Goal: Information Seeking & Learning: Check status

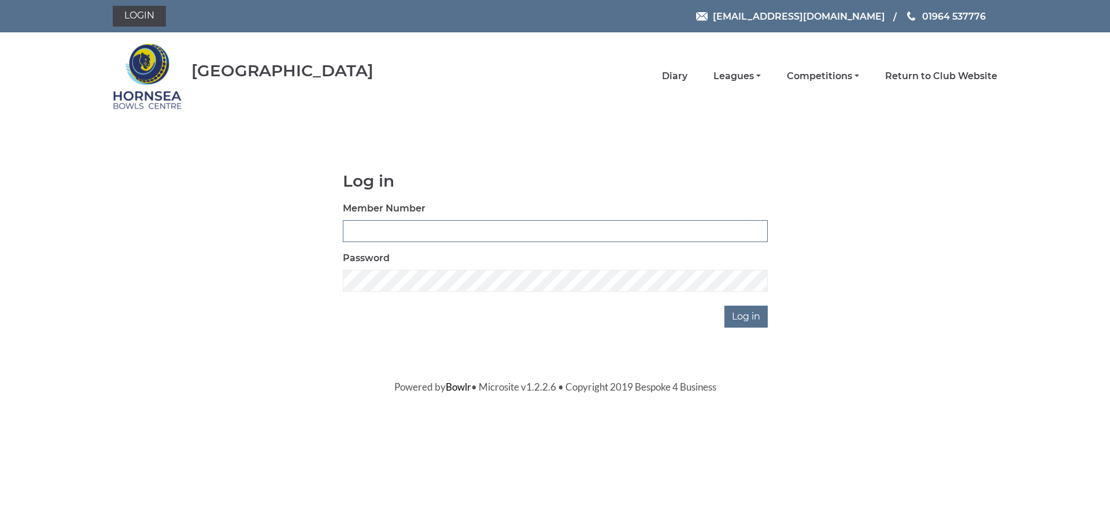
type input "0887"
click at [753, 323] on input "Log in" at bounding box center [745, 317] width 43 height 22
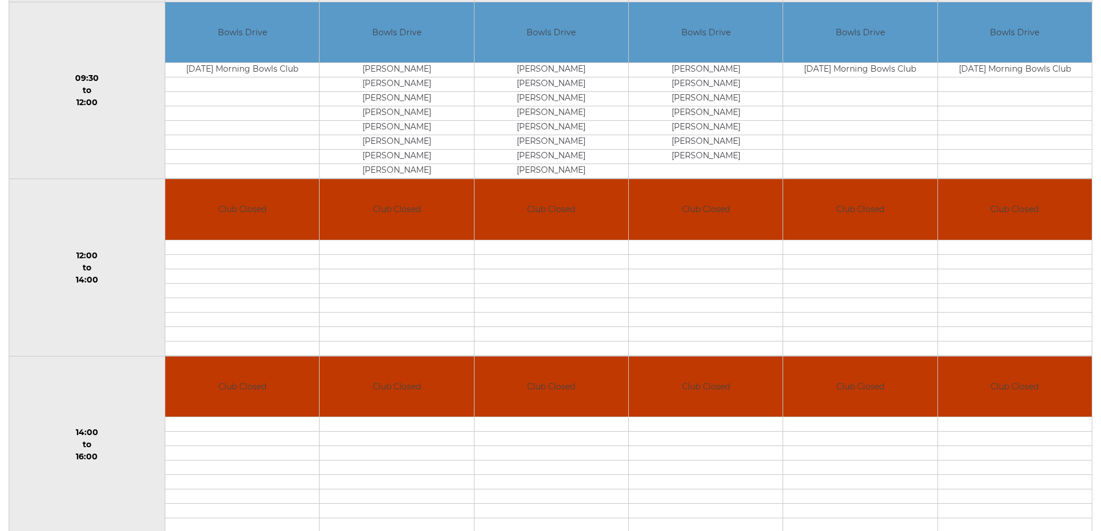
scroll to position [81, 0]
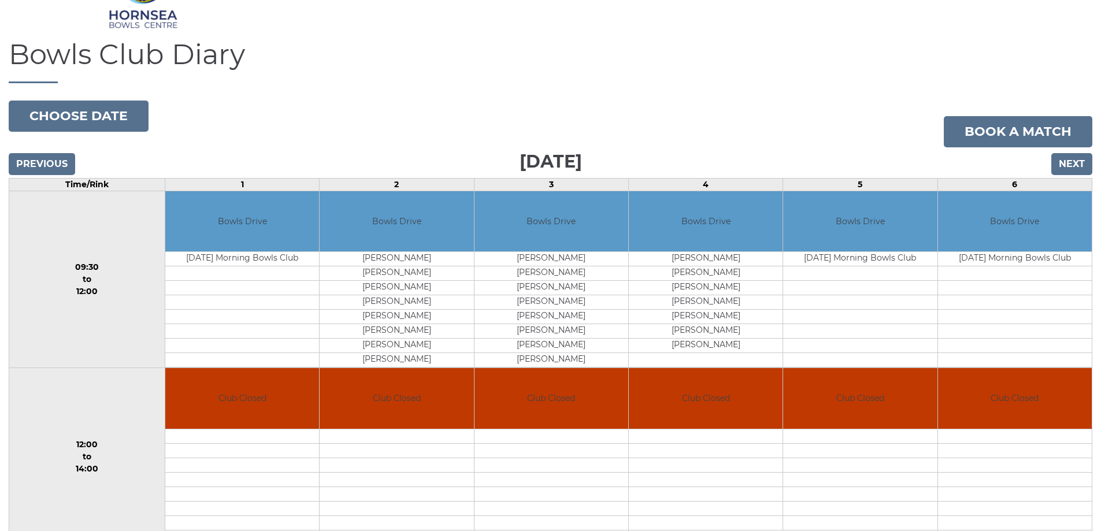
click at [1075, 151] on div "Previous Next" at bounding box center [551, 155] width 1084 height 17
click at [1073, 164] on input "Next" at bounding box center [1072, 164] width 41 height 22
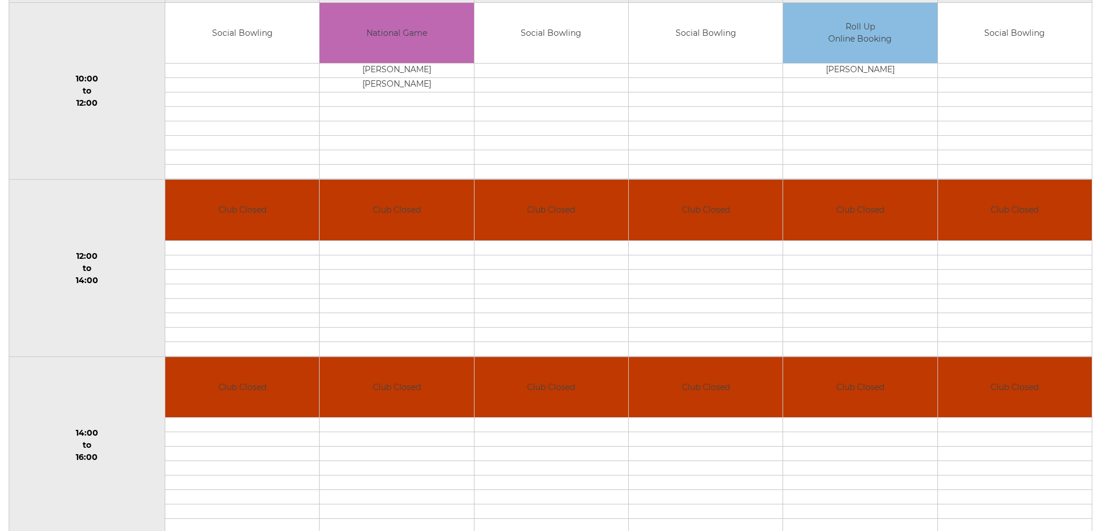
scroll to position [81, 0]
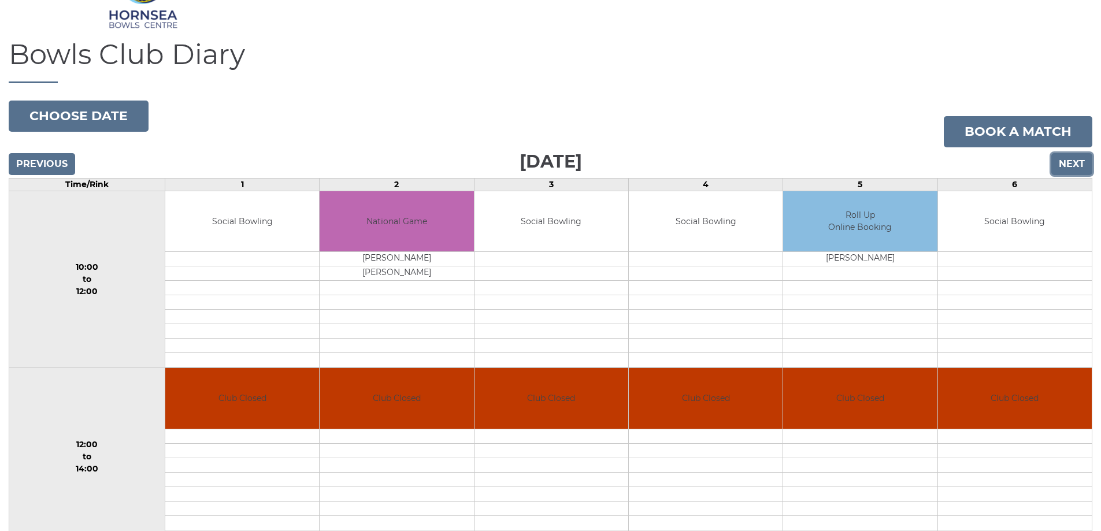
click at [1068, 160] on input "Next" at bounding box center [1072, 164] width 41 height 22
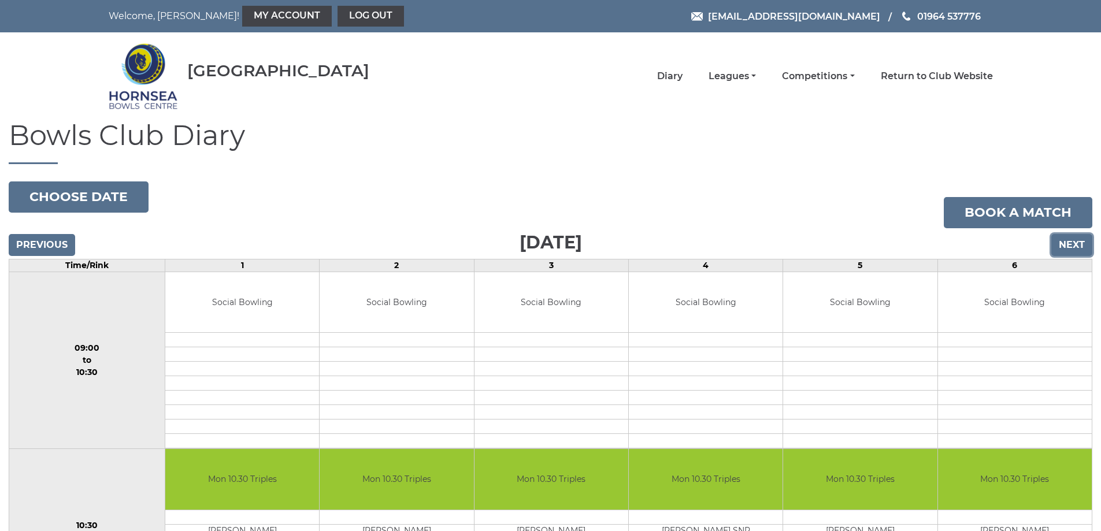
click at [1072, 245] on input "Next" at bounding box center [1072, 245] width 41 height 22
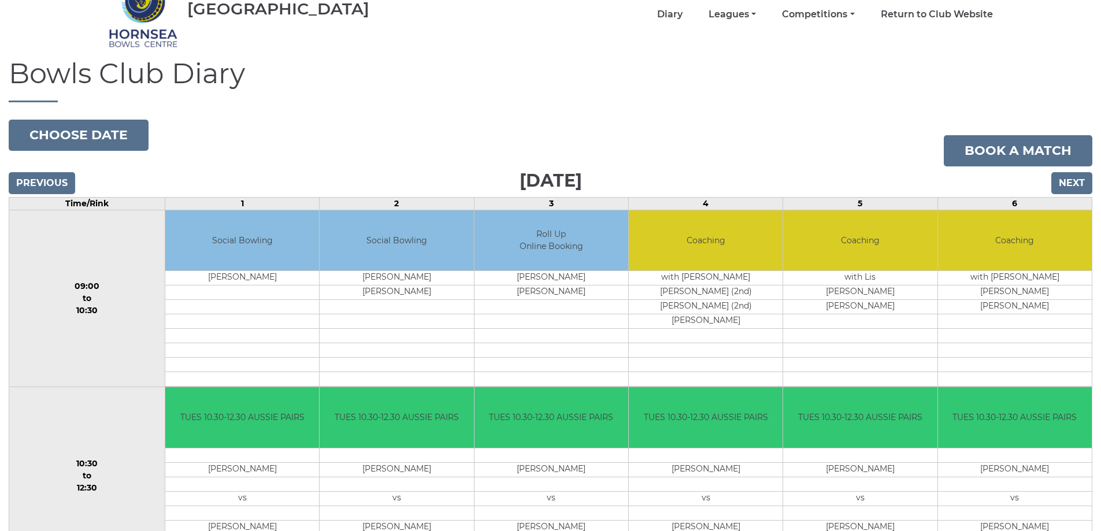
scroll to position [58, 0]
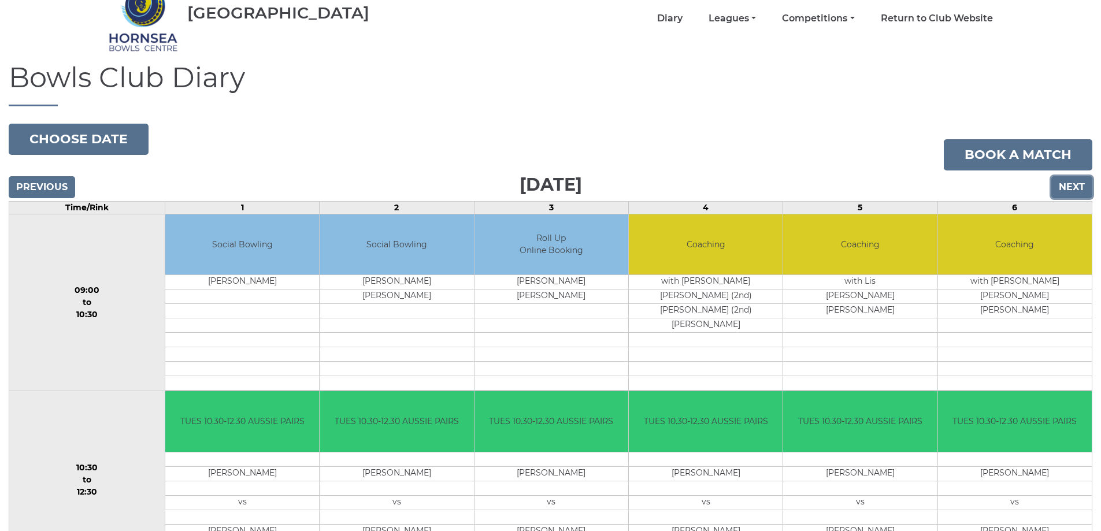
click at [1077, 186] on input "Next" at bounding box center [1072, 187] width 41 height 22
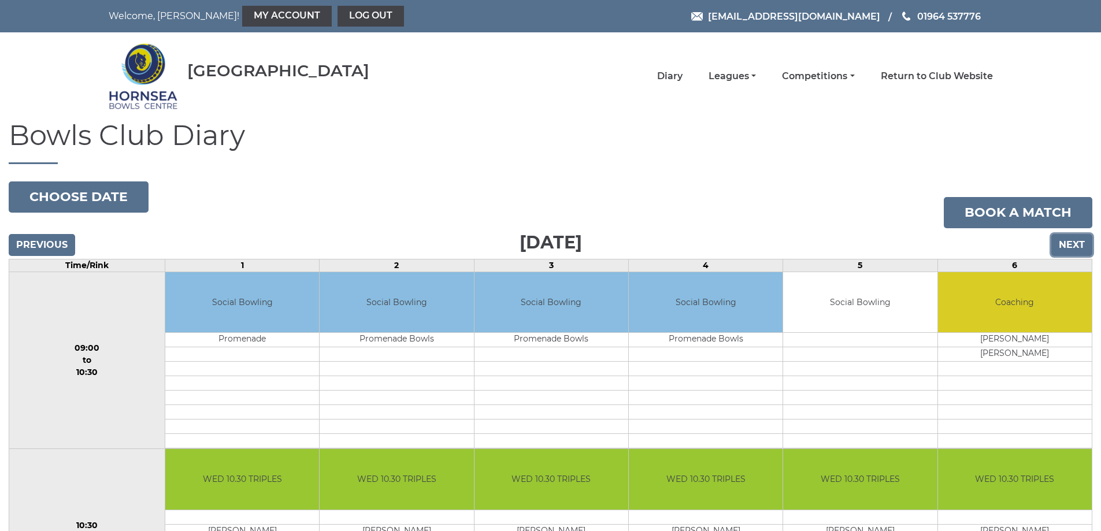
click at [1071, 247] on input "Next" at bounding box center [1072, 245] width 41 height 22
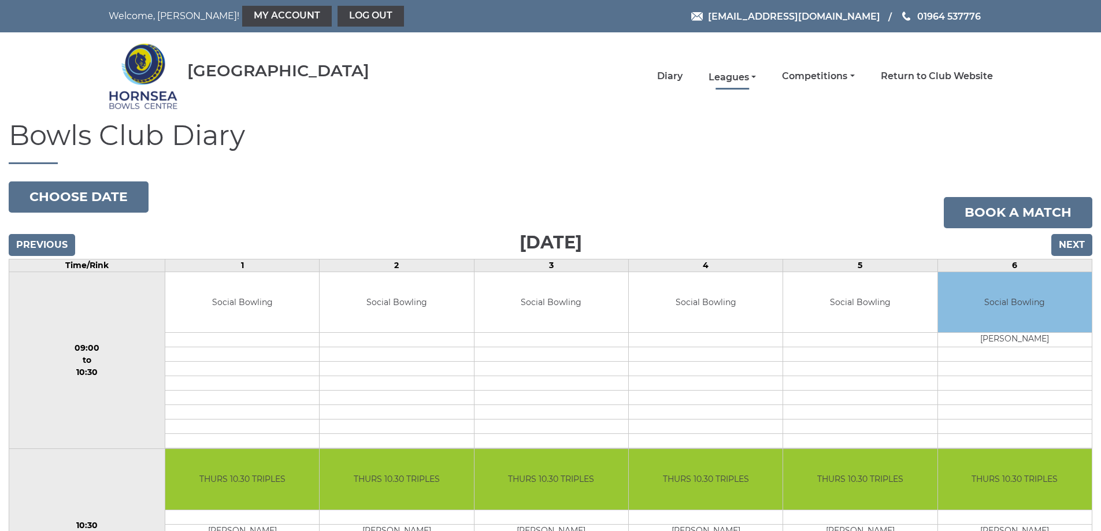
click at [734, 76] on link "Leagues" at bounding box center [732, 77] width 47 height 13
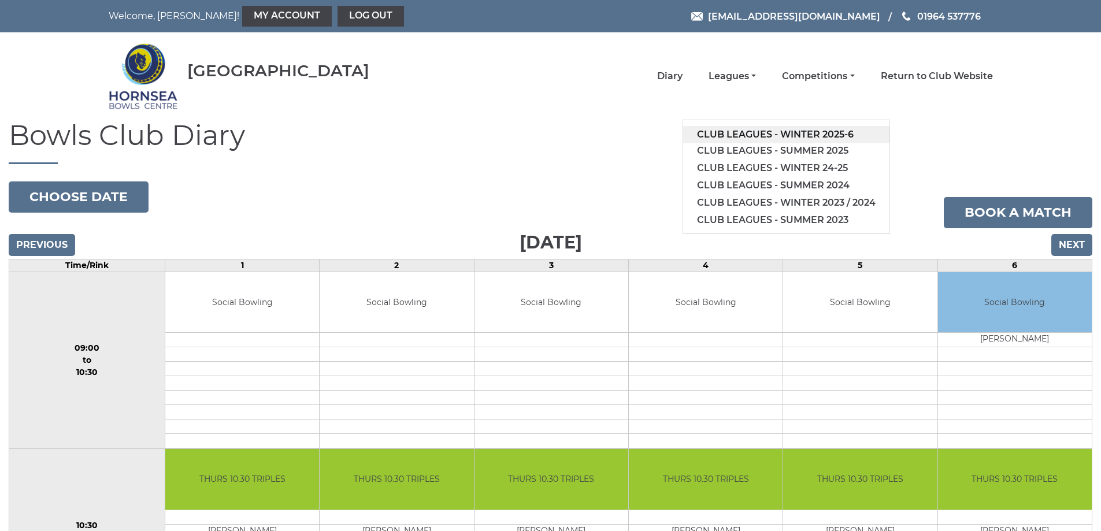
click at [771, 132] on link "Club leagues - Winter 2025-6" at bounding box center [786, 134] width 206 height 17
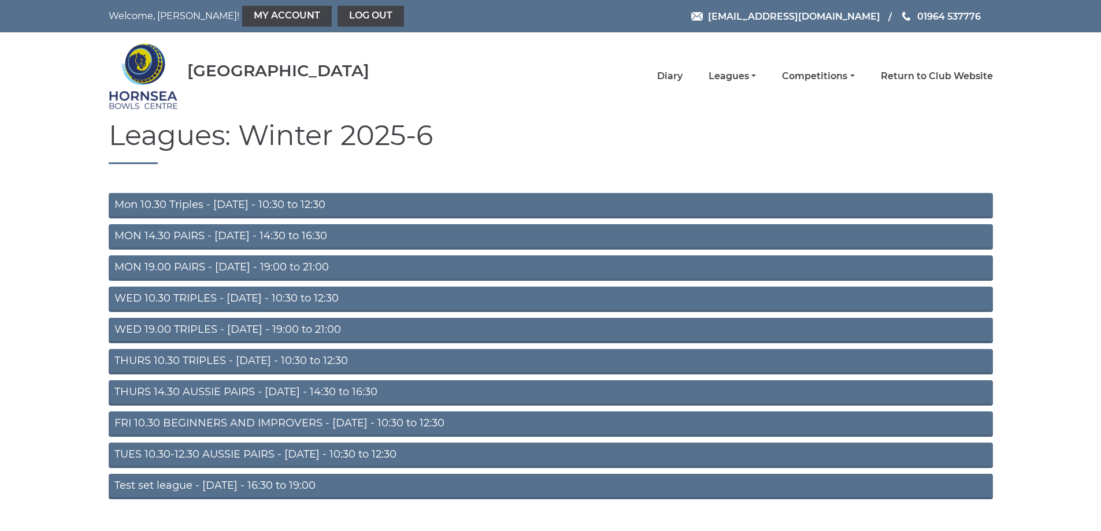
click at [287, 423] on link "FRI 10.30 BEGINNERS AND IMPROVERS - [DATE] - 10:30 to 12:30" at bounding box center [551, 424] width 885 height 25
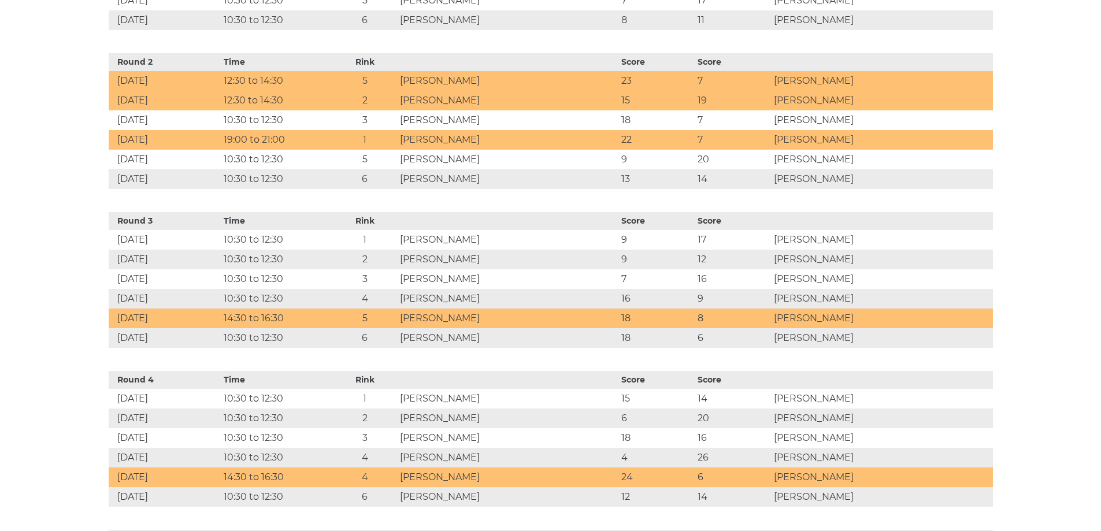
scroll to position [752, 0]
click at [397, 317] on td "5" at bounding box center [365, 318] width 64 height 20
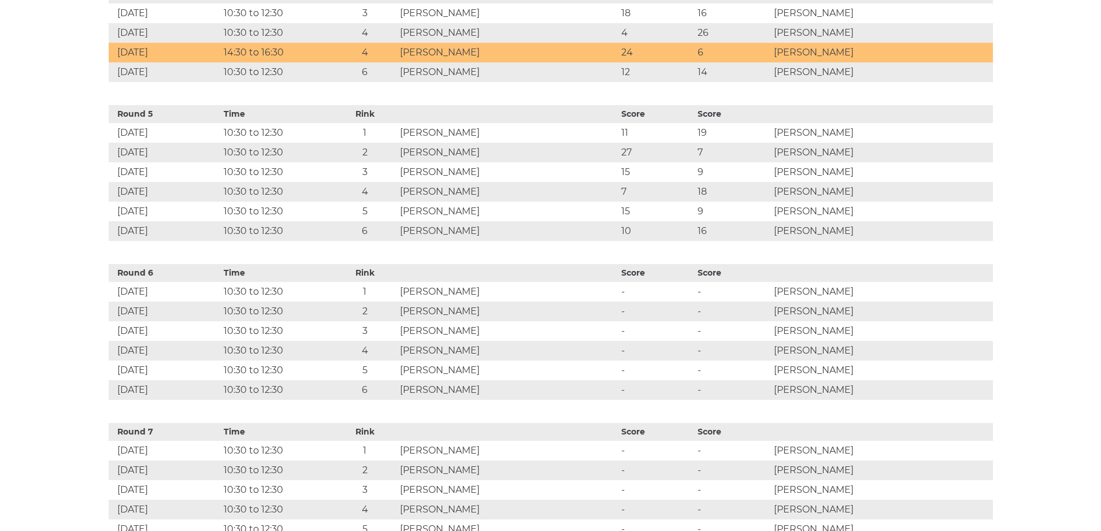
scroll to position [1214, 0]
